Goal: Transaction & Acquisition: Obtain resource

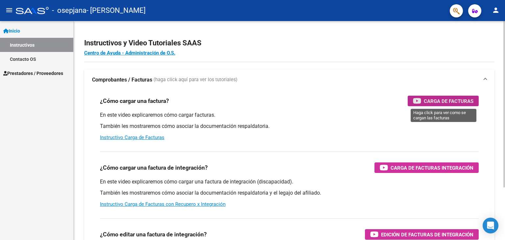
click at [417, 96] on div "Carga de Facturas" at bounding box center [443, 101] width 61 height 11
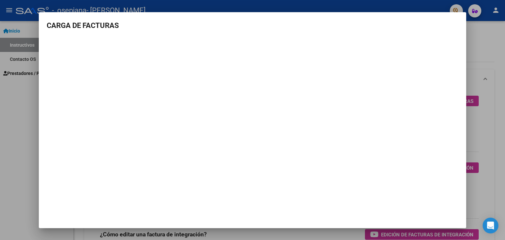
click at [401, 4] on div at bounding box center [252, 120] width 505 height 240
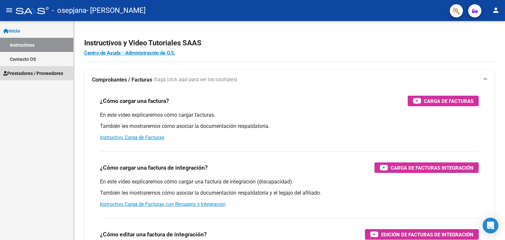
click at [47, 73] on span "Prestadores / Proveedores" at bounding box center [33, 73] width 60 height 7
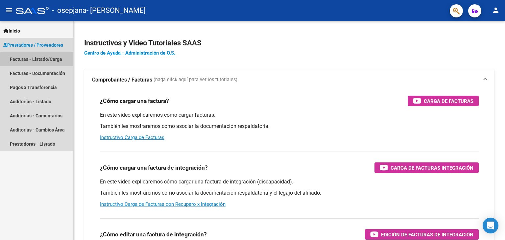
click at [55, 61] on link "Facturas - Listado/Carga" at bounding box center [36, 59] width 73 height 14
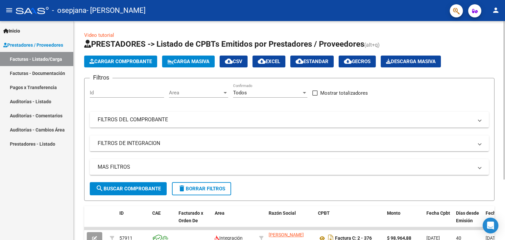
click at [482, 45] on h1 "PRESTADORES -> Listado de CPBTs Emitidos por Prestadores / Proveedores (alt+q)" at bounding box center [289, 45] width 410 height 12
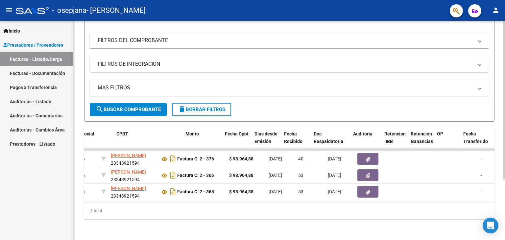
scroll to position [0, 201]
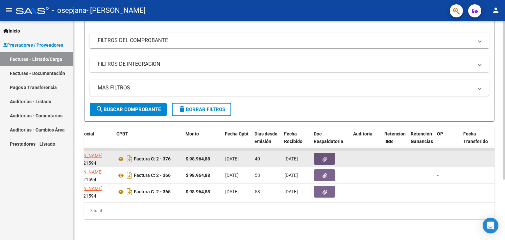
click at [326, 157] on icon "button" at bounding box center [325, 159] width 4 height 5
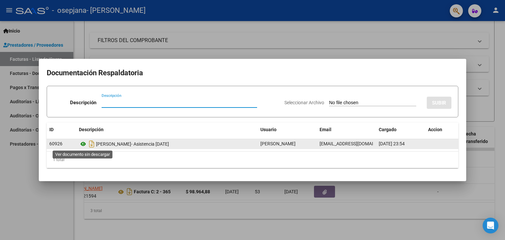
click at [84, 144] on icon at bounding box center [83, 144] width 9 height 8
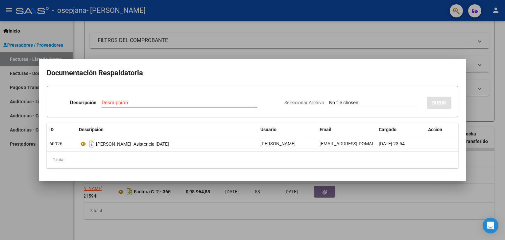
click at [254, 52] on div at bounding box center [252, 120] width 505 height 240
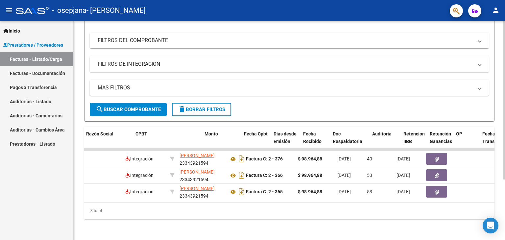
scroll to position [0, 189]
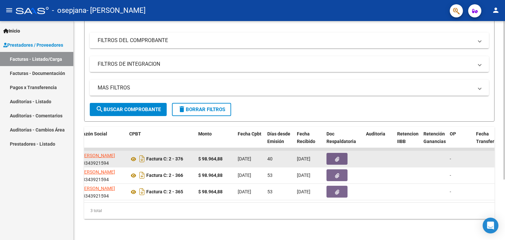
click at [337, 157] on icon "button" at bounding box center [337, 159] width 4 height 5
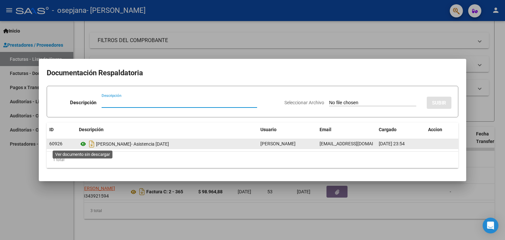
click at [82, 145] on icon at bounding box center [83, 144] width 9 height 8
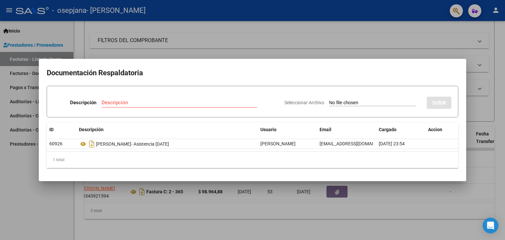
click at [360, 35] on div at bounding box center [252, 120] width 505 height 240
